Goal: Information Seeking & Learning: Learn about a topic

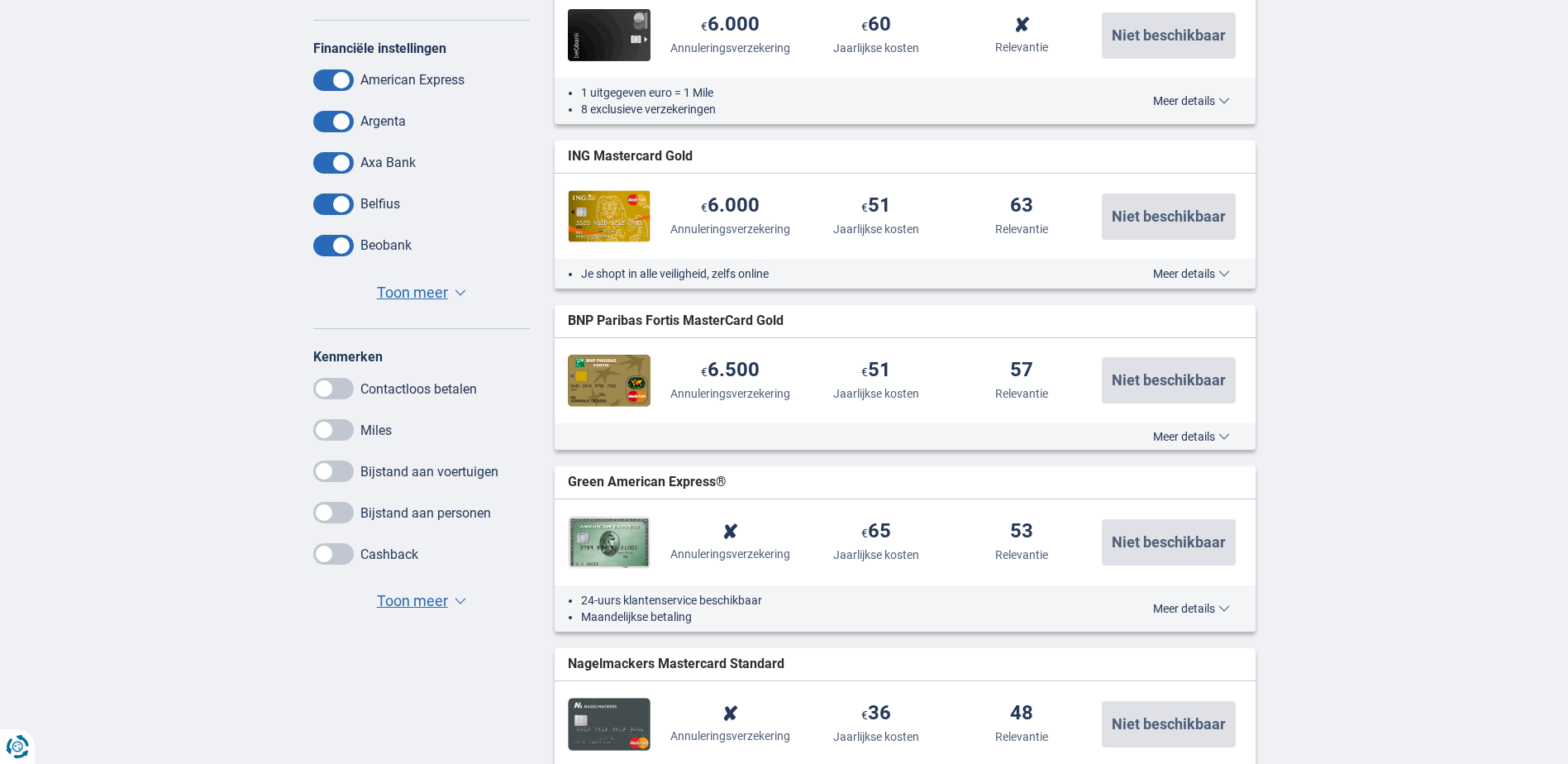
scroll to position [744, 0]
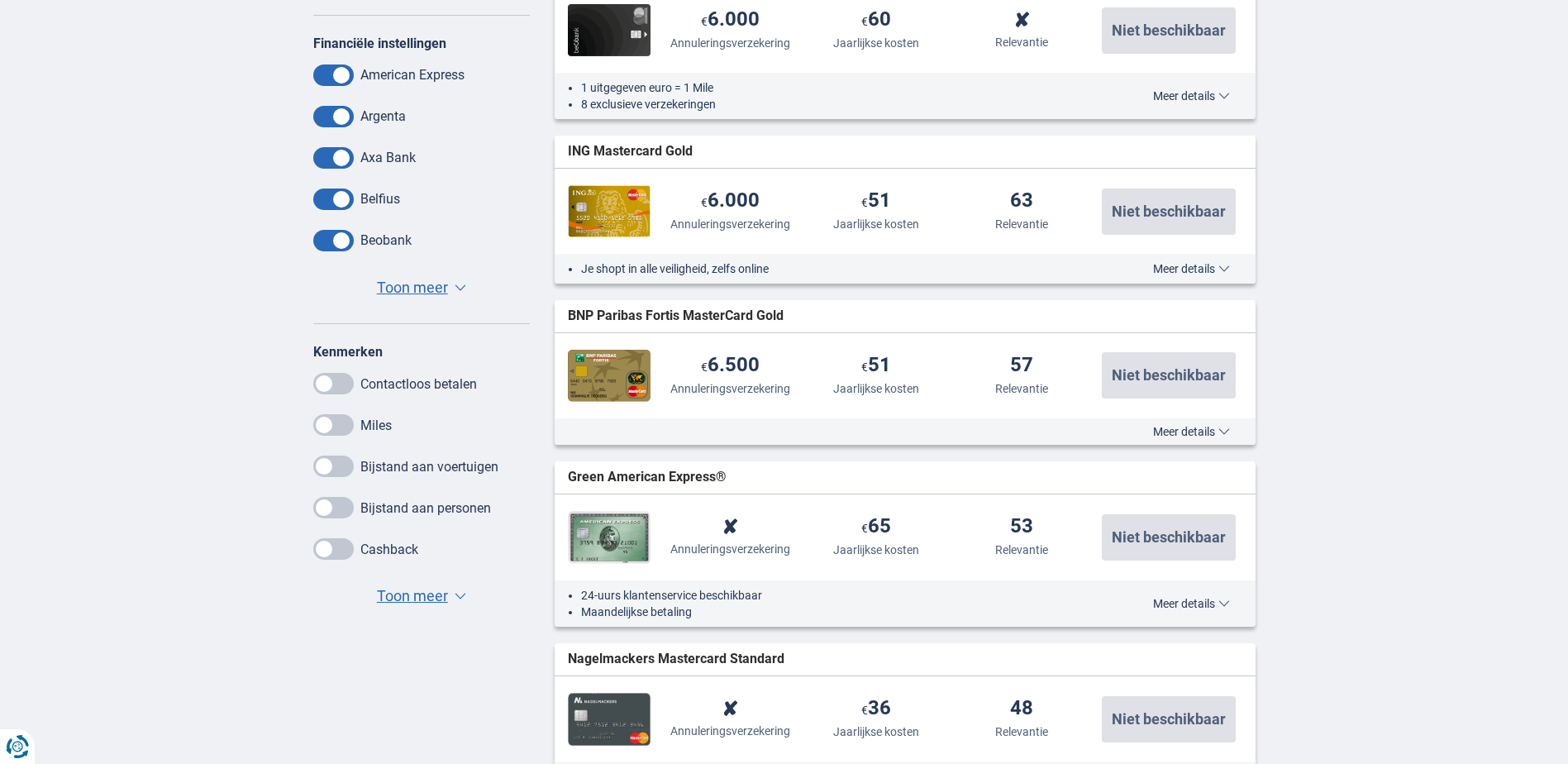
click at [1195, 602] on span "Meer details" at bounding box center [1192, 604] width 77 height 12
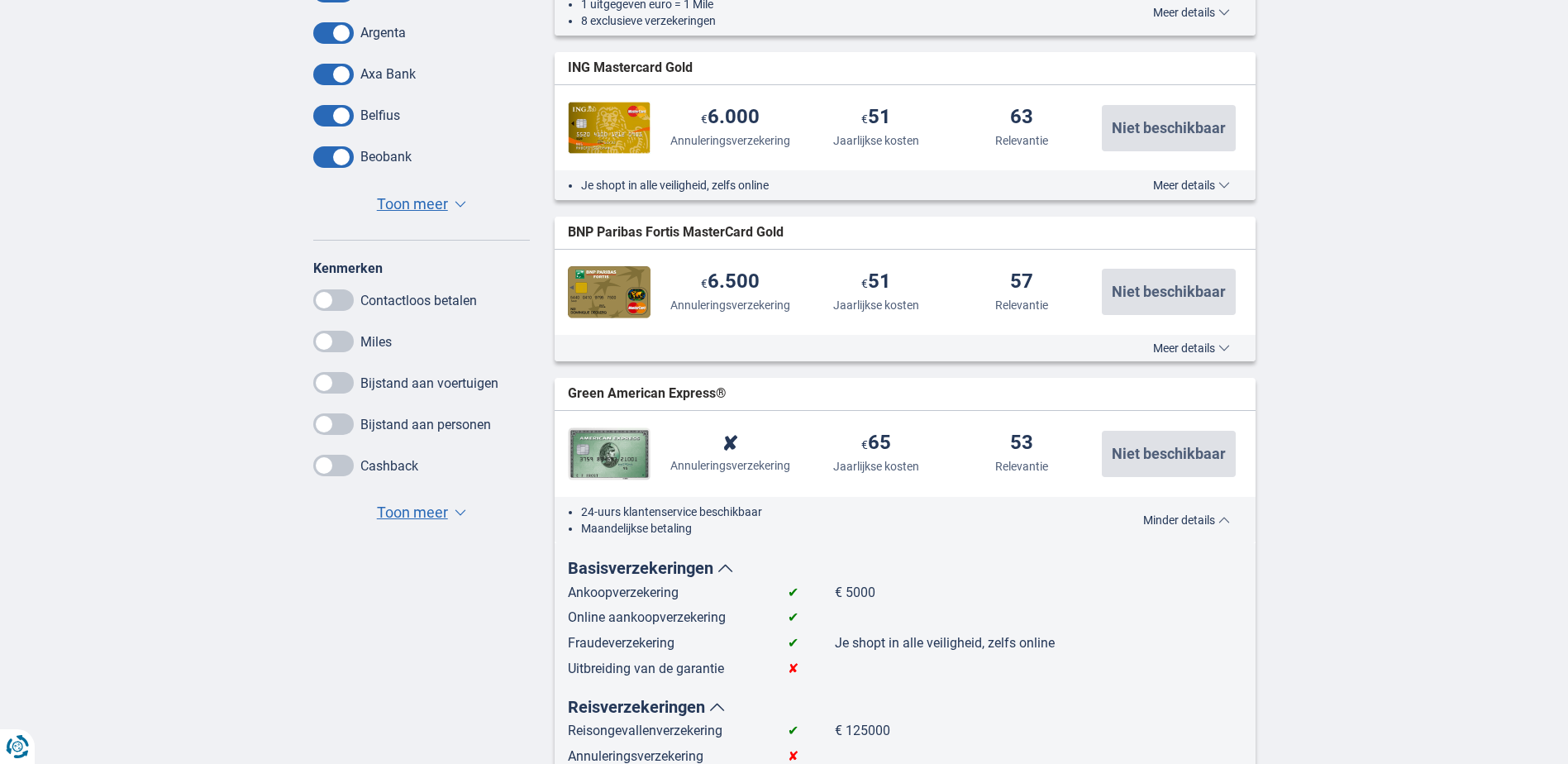
scroll to position [827, 0]
click at [1200, 522] on span "Minder details" at bounding box center [1186, 520] width 87 height 12
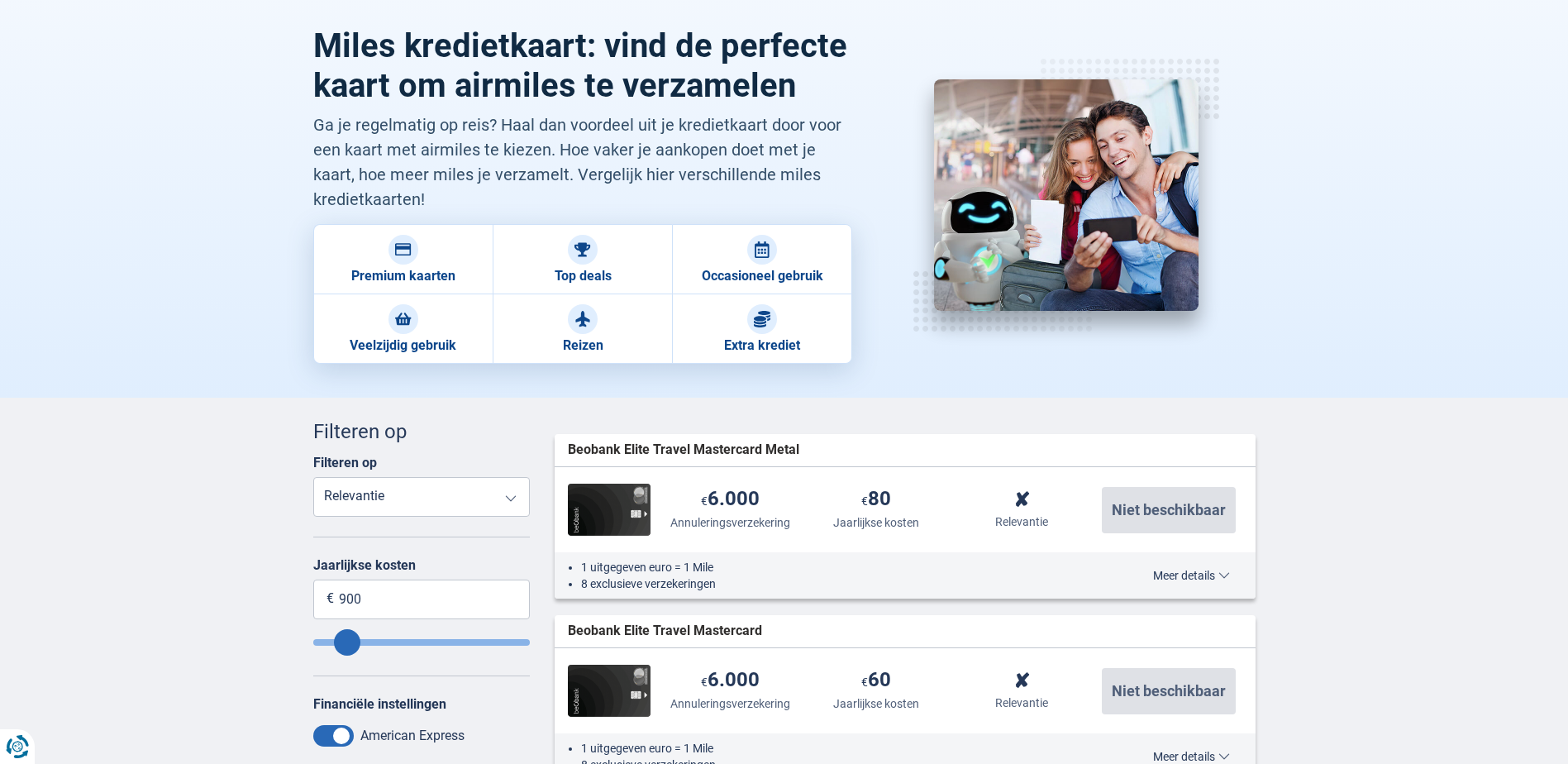
scroll to position [82, 0]
click at [1219, 576] on span "Meer details" at bounding box center [1192, 576] width 77 height 12
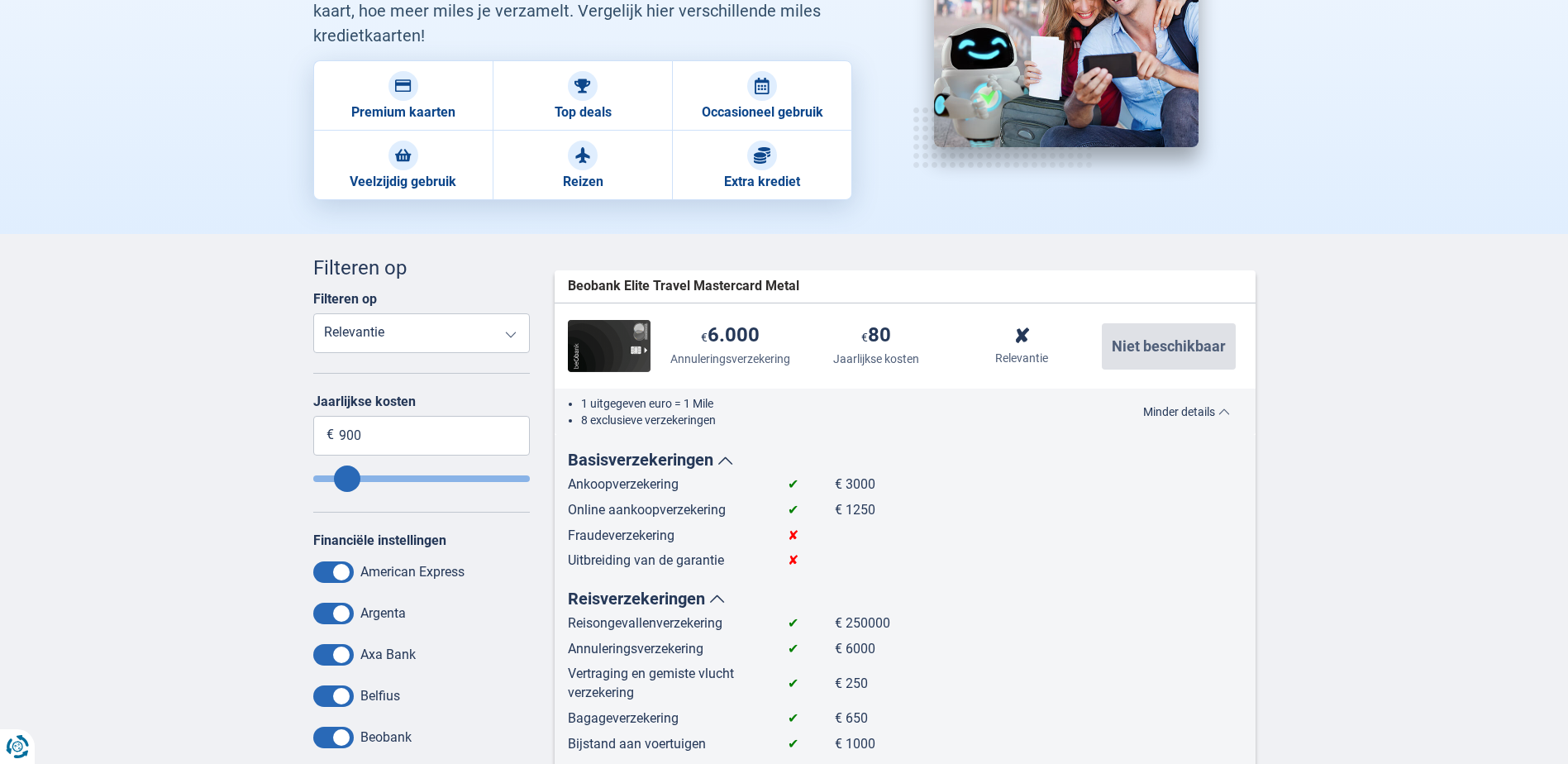
scroll to position [248, 0]
click at [1194, 412] on span "Minder details" at bounding box center [1186, 410] width 87 height 12
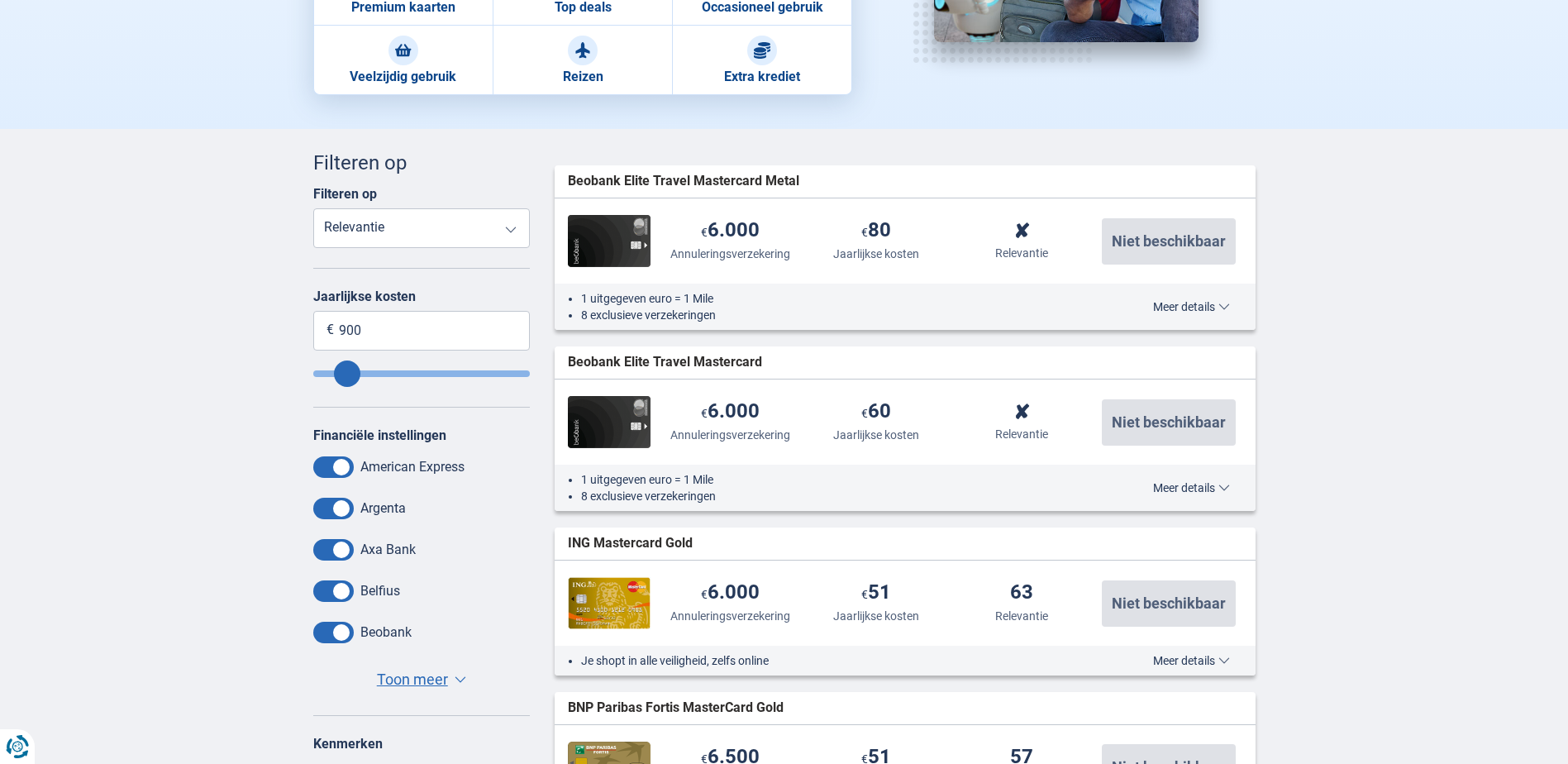
scroll to position [331, 0]
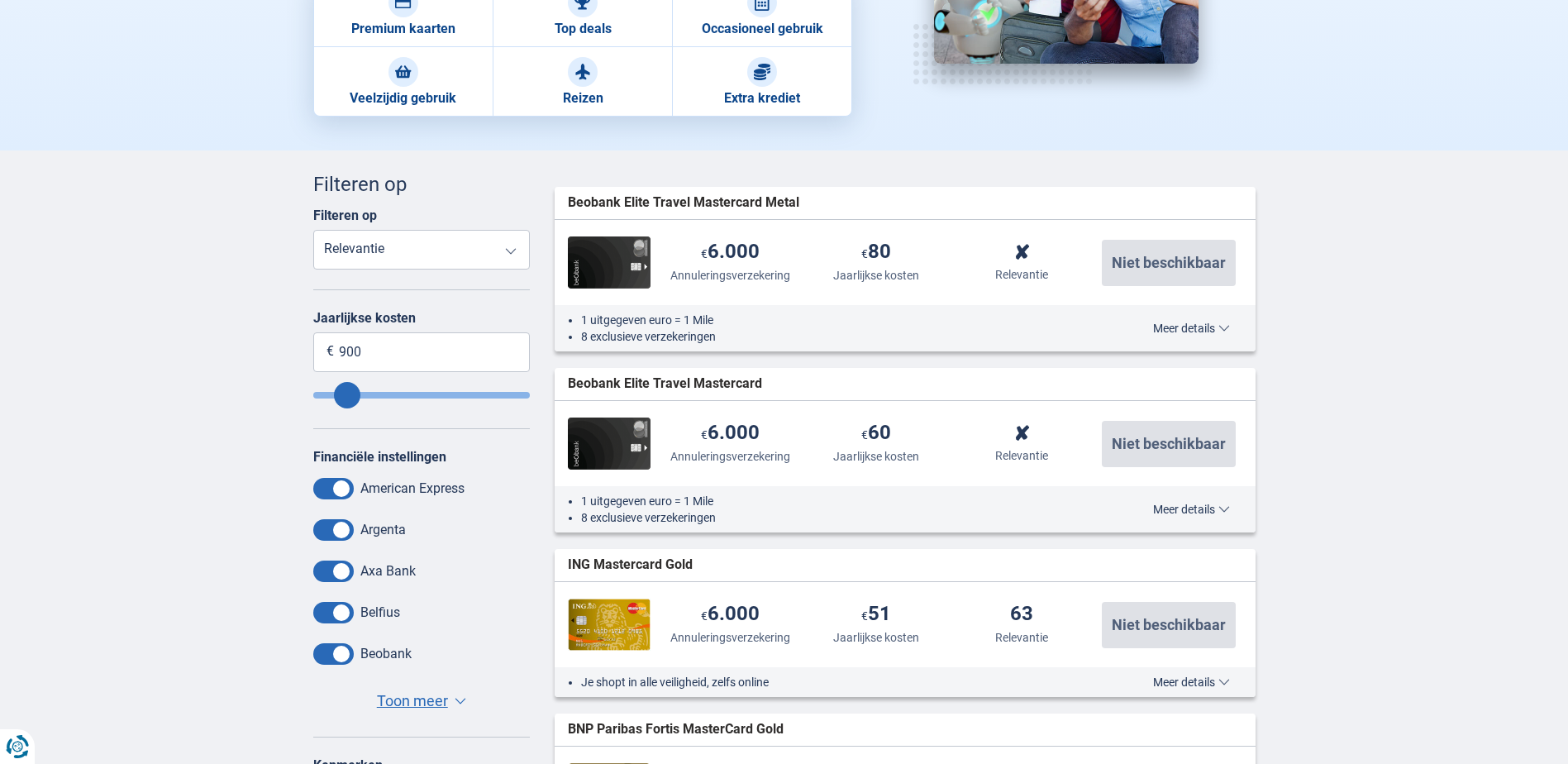
click at [1207, 325] on span "Meer details" at bounding box center [1192, 328] width 77 height 12
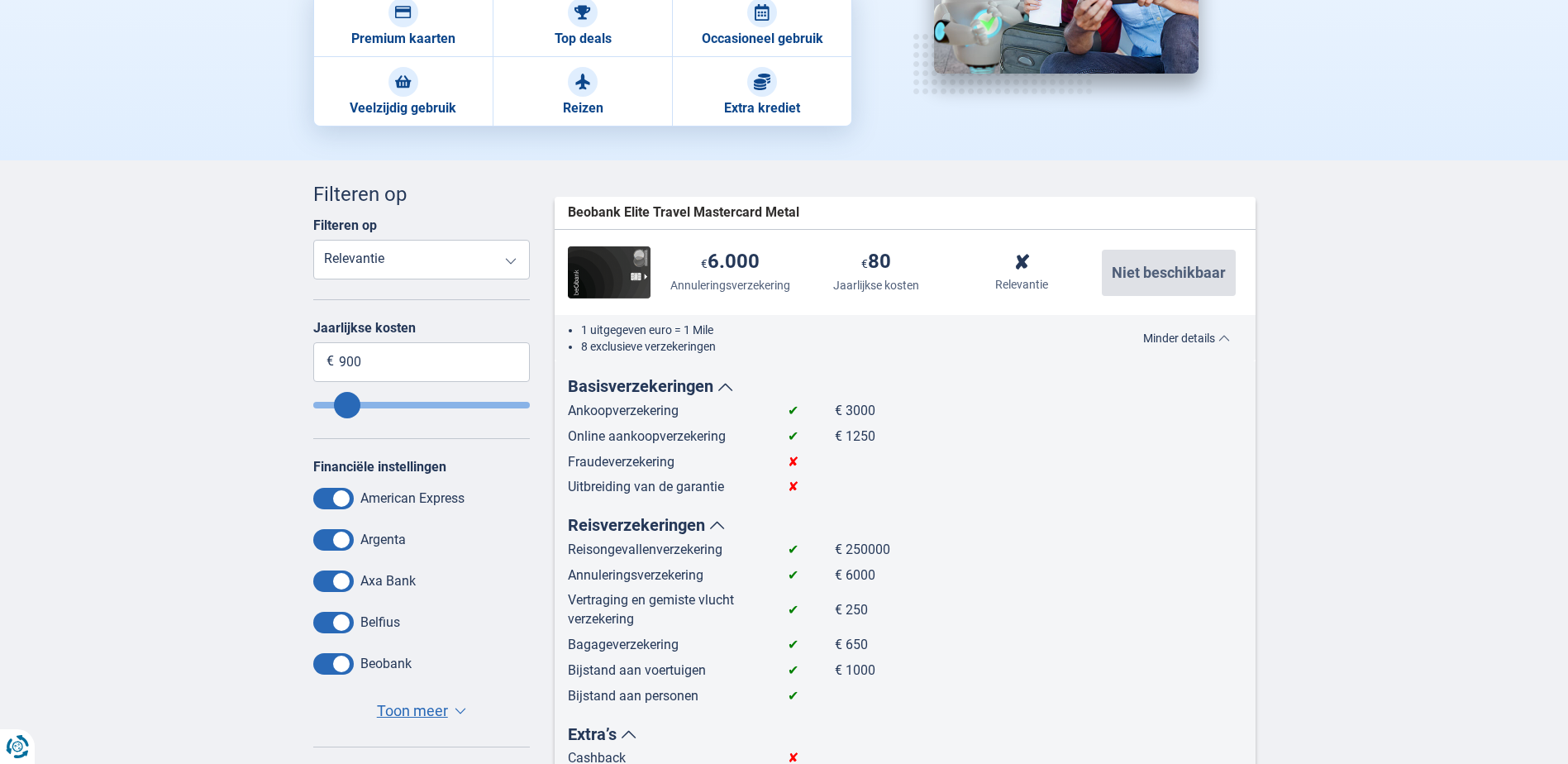
scroll to position [248, 0]
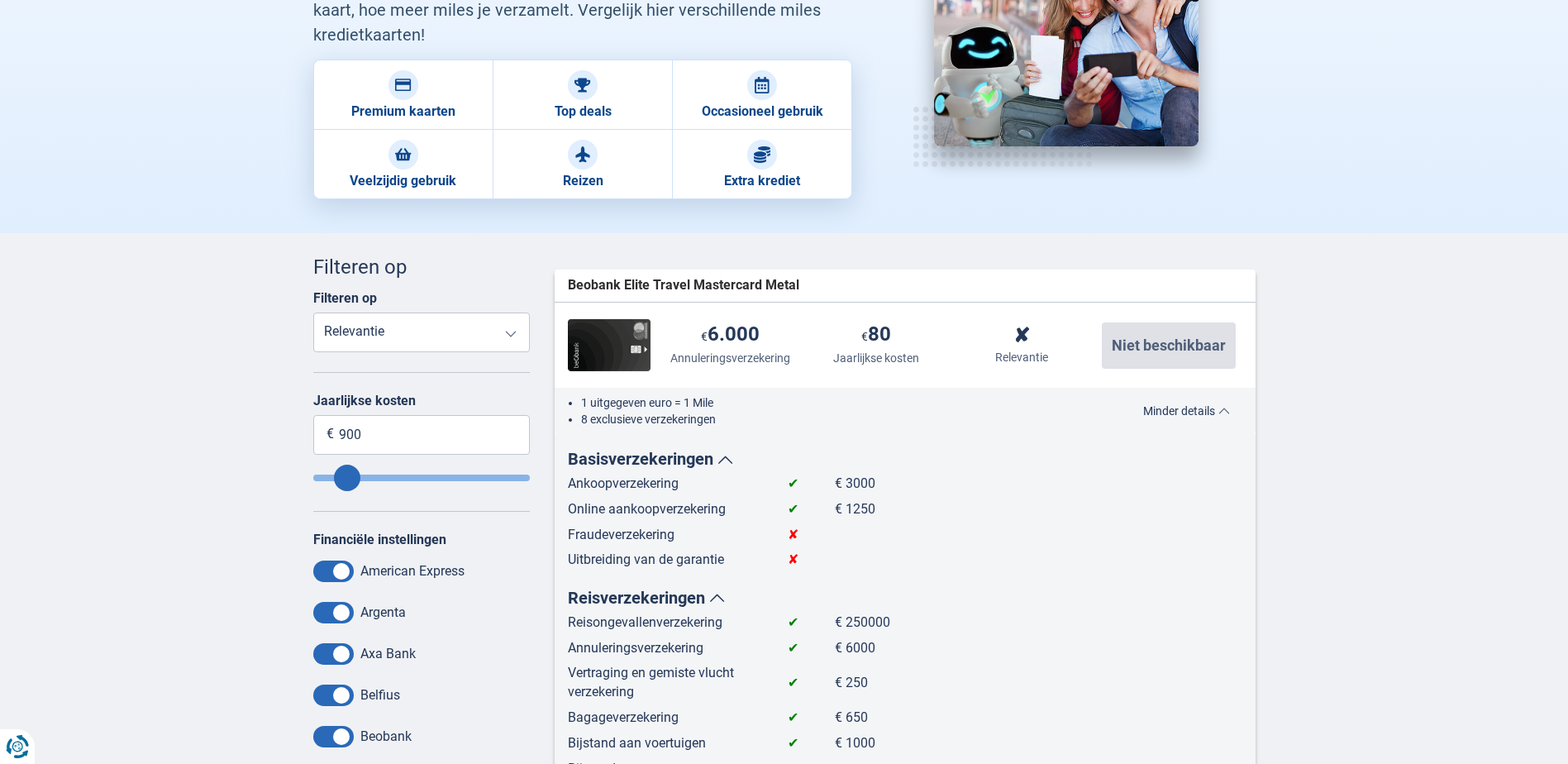
click at [1185, 406] on span "Minder details" at bounding box center [1186, 410] width 87 height 12
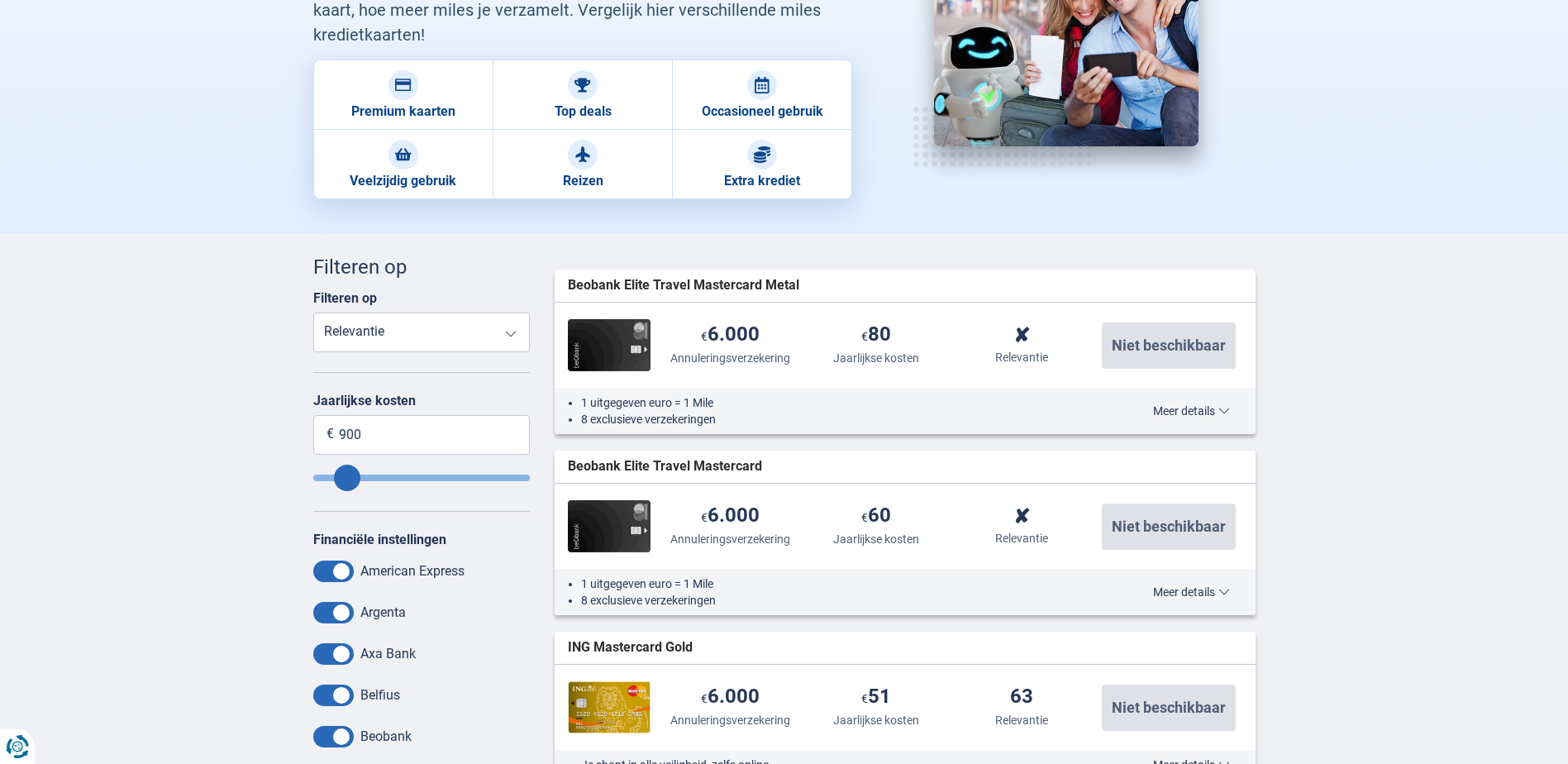
click at [1163, 597] on span "Meer details" at bounding box center [1192, 592] width 77 height 12
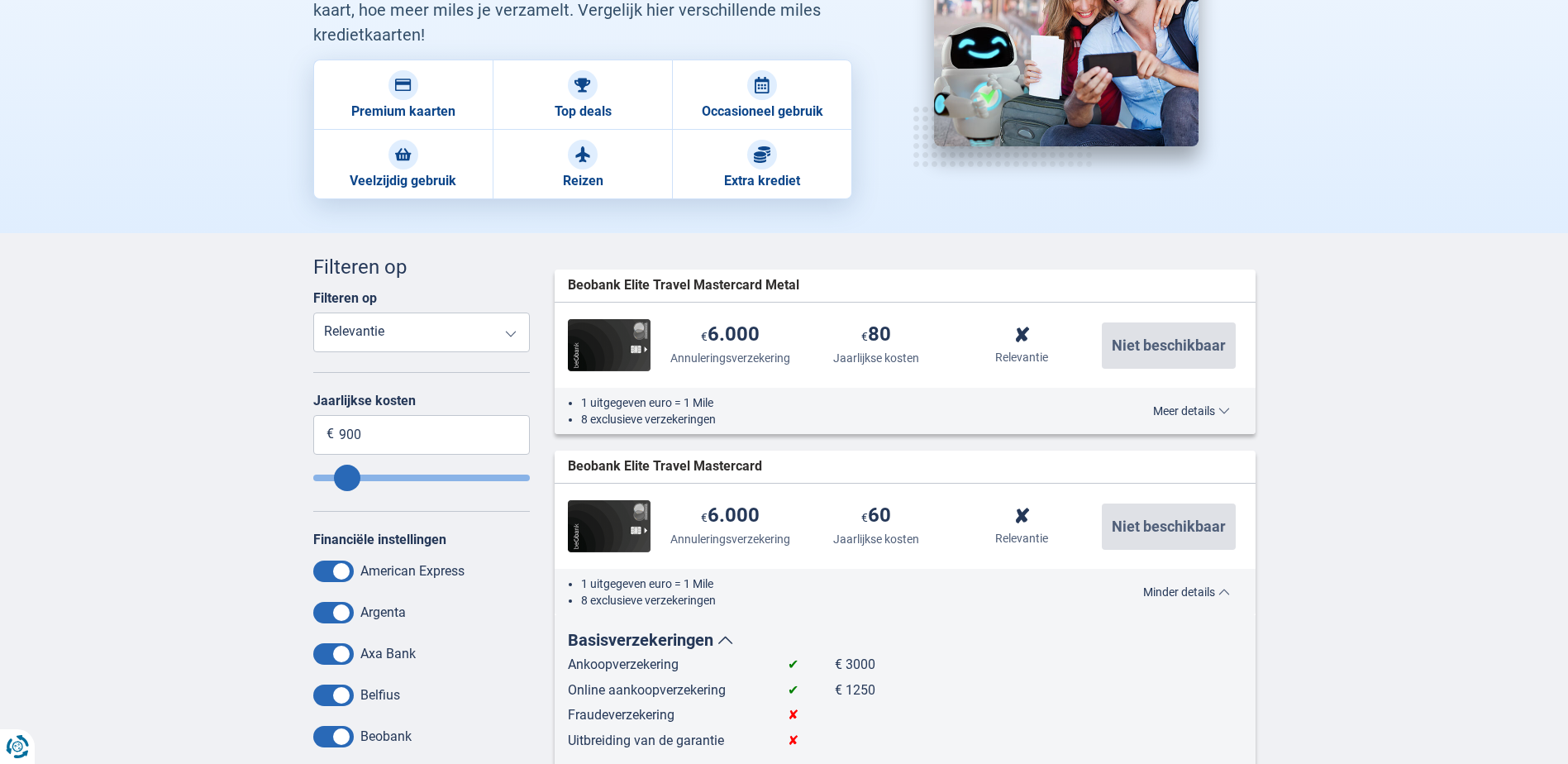
click at [1203, 591] on span "Minder details" at bounding box center [1186, 592] width 87 height 12
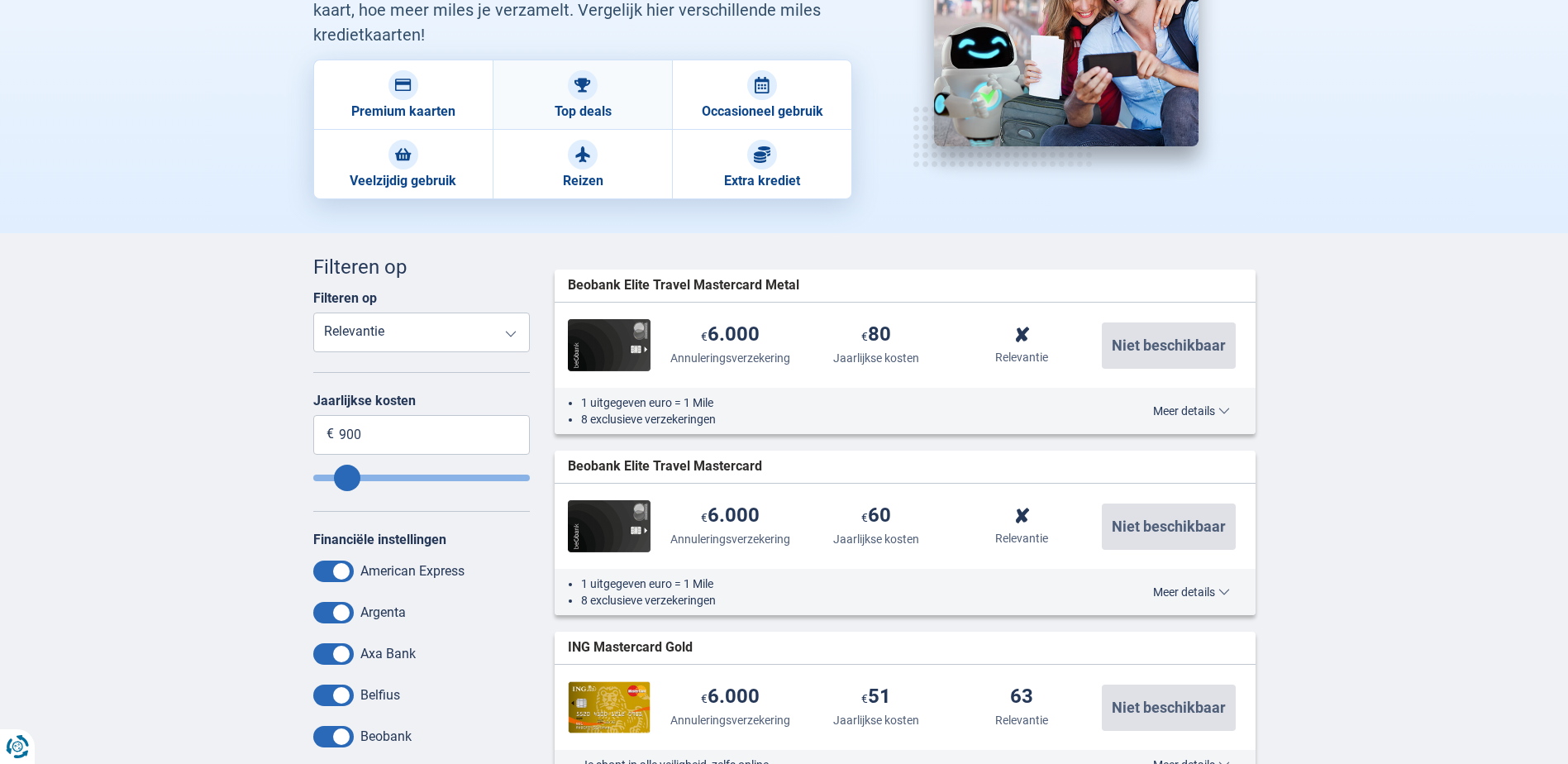
scroll to position [0, 0]
